Goal: Information Seeking & Learning: Learn about a topic

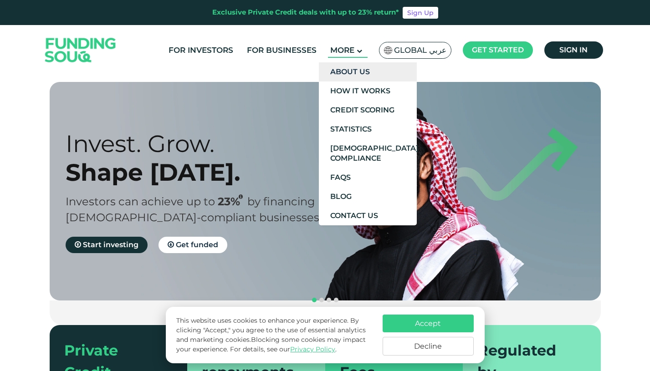
click at [360, 71] on link "About Us" at bounding box center [368, 71] width 98 height 19
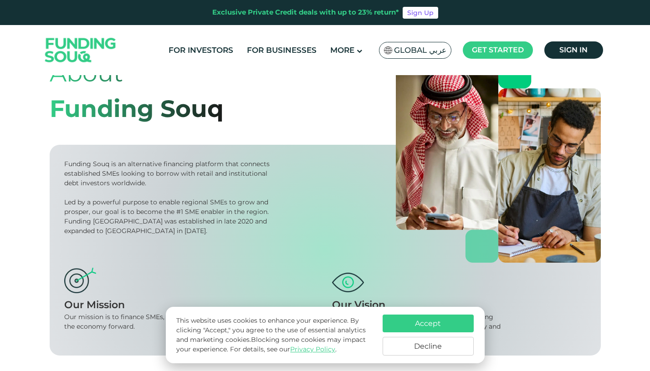
scroll to position [94, 0]
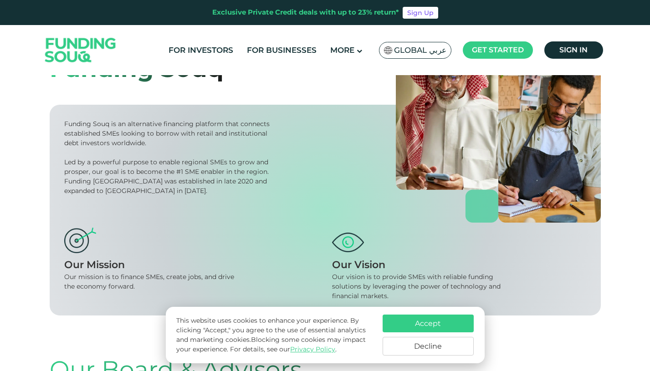
click at [421, 325] on button "Accept" at bounding box center [428, 324] width 91 height 18
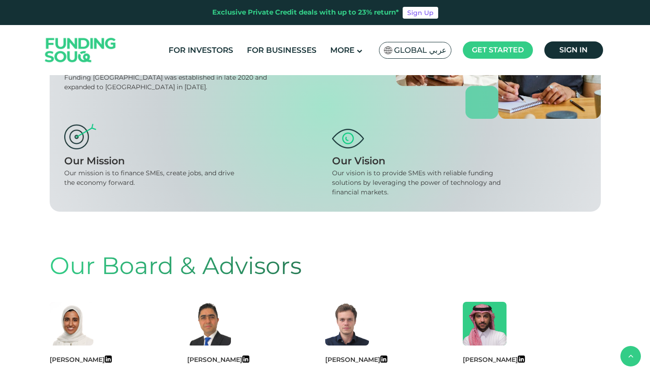
scroll to position [0, 0]
